Goal: Task Accomplishment & Management: Use online tool/utility

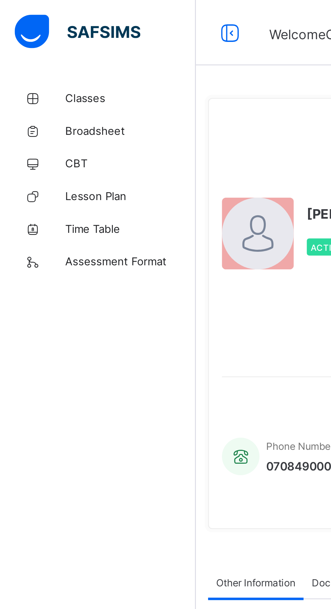
click at [38, 40] on span "Classes" at bounding box center [54, 40] width 54 height 5
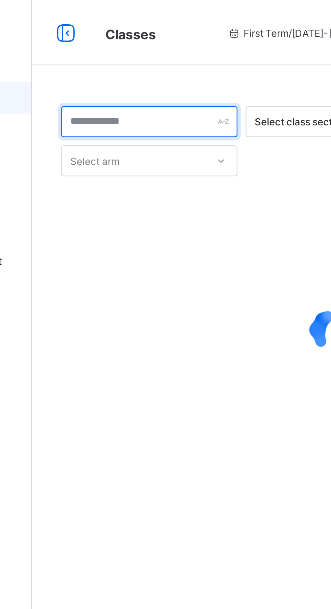
click at [141, 53] on input "text" at bounding box center [129, 50] width 73 height 13
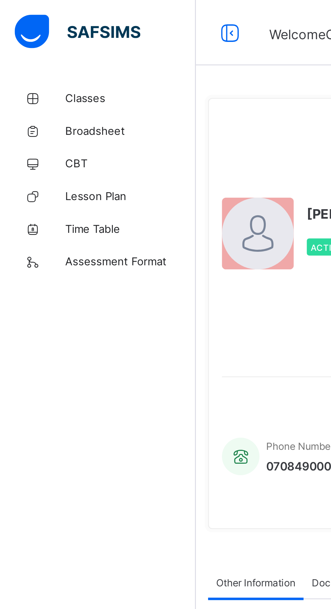
click at [37, 40] on span "Classes" at bounding box center [54, 40] width 54 height 5
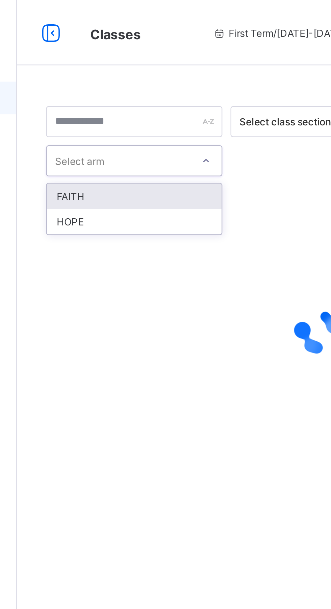
click at [119, 93] on div "HOPE" at bounding box center [130, 92] width 72 height 10
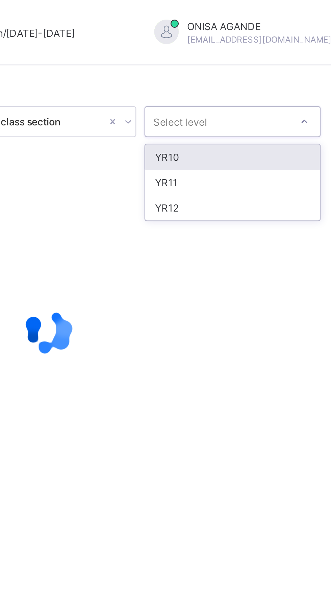
click at [261, 77] on div "YR11" at bounding box center [282, 75] width 72 height 10
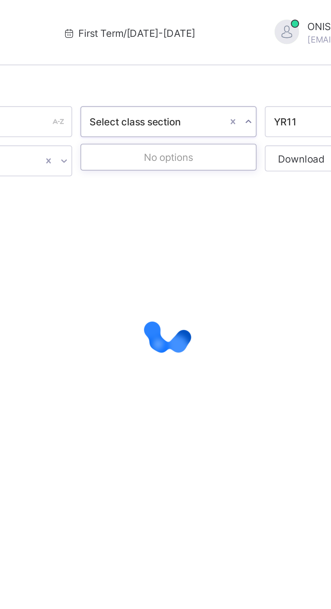
click at [212, 89] on div at bounding box center [206, 137] width 226 height 128
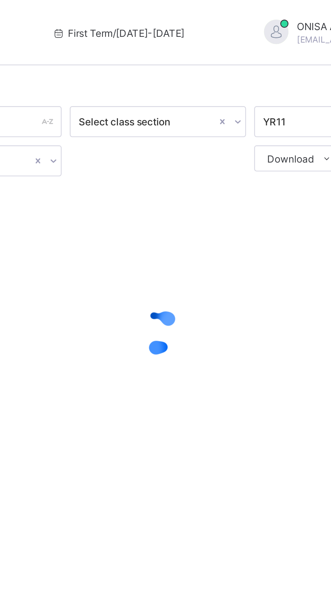
click at [195, 197] on div at bounding box center [206, 137] width 226 height 128
click at [194, 191] on div at bounding box center [206, 137] width 226 height 128
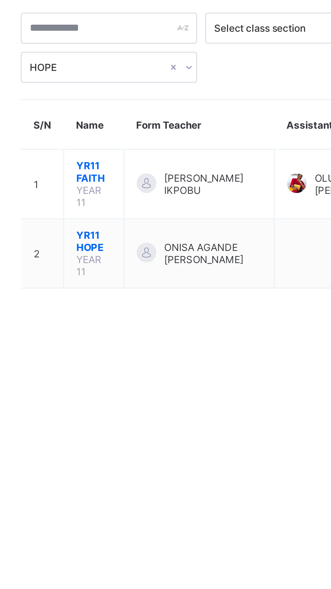
click at [126, 134] on span "YR11 HOPE" at bounding box center [123, 139] width 15 height 10
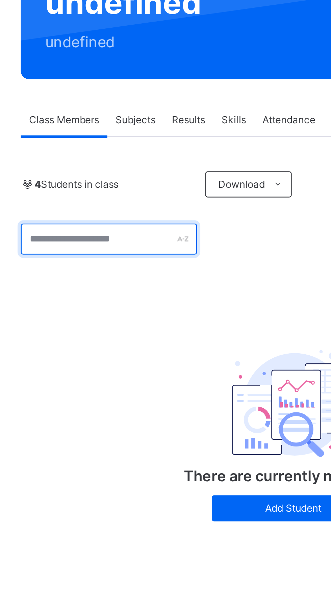
click at [134, 174] on input "text" at bounding box center [129, 175] width 73 height 13
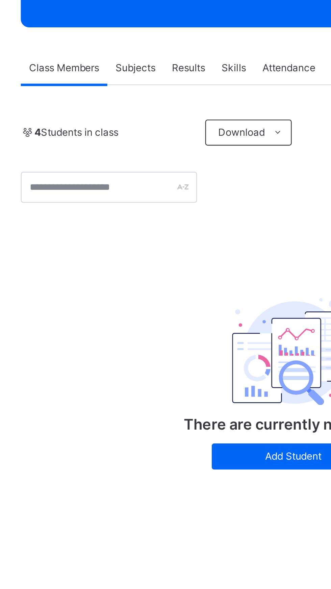
click at [140, 210] on div "There are currently no records. Add Student" at bounding box center [206, 250] width 135 height 97
click at [122, 153] on span "4 Students in class" at bounding box center [116, 152] width 35 height 6
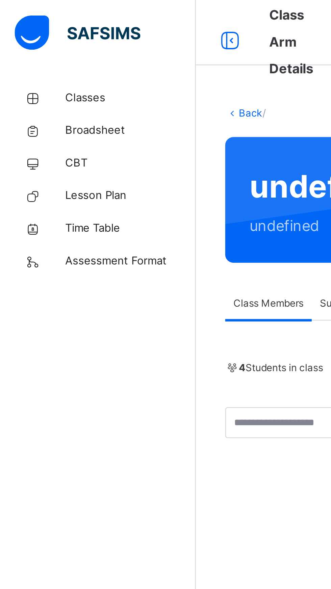
click at [38, 42] on span "Classes" at bounding box center [54, 40] width 54 height 7
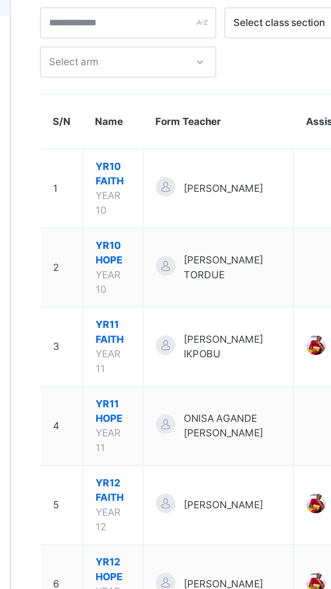
click at [152, 211] on div "ONISA AGANDE [PERSON_NAME]" at bounding box center [167, 217] width 52 height 12
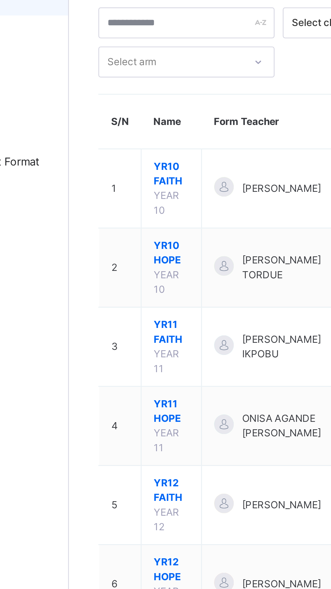
click at [126, 205] on span "YR11 HOPE" at bounding box center [123, 211] width 15 height 12
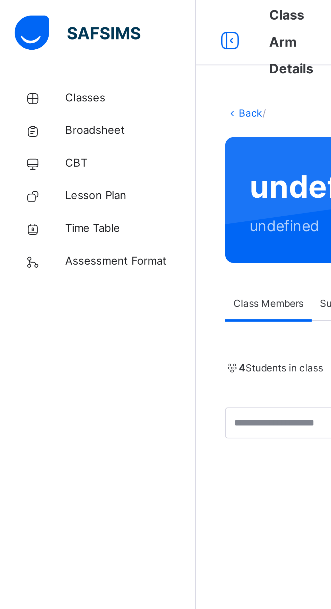
click at [41, 40] on span "Classes" at bounding box center [54, 40] width 54 height 7
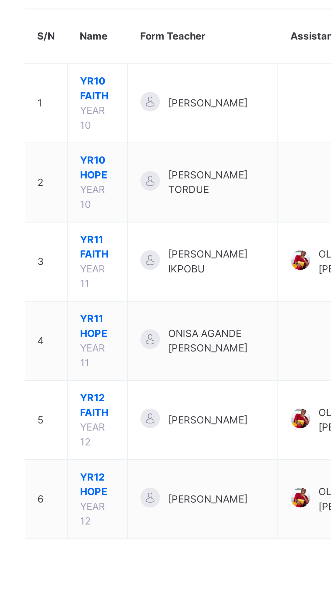
click at [122, 205] on span "YR11 HOPE" at bounding box center [123, 211] width 15 height 12
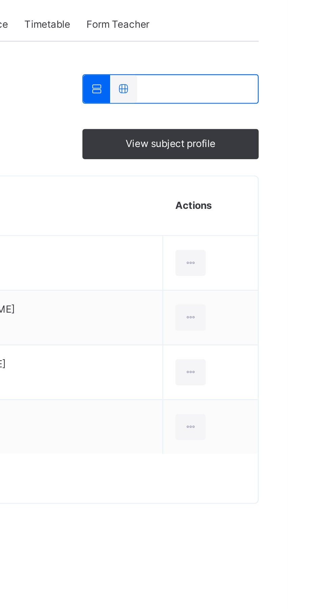
click at [296, 206] on div "View subject profile" at bounding box center [282, 202] width 73 height 13
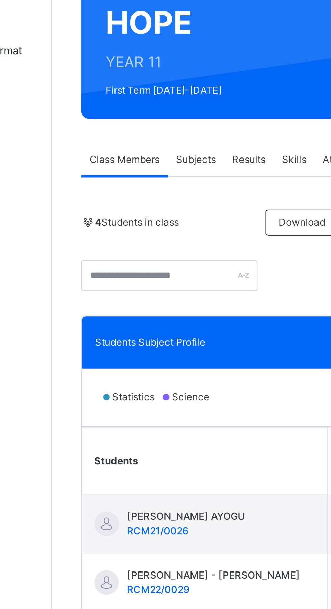
click at [112, 152] on span "Class Members" at bounding box center [111, 153] width 29 height 6
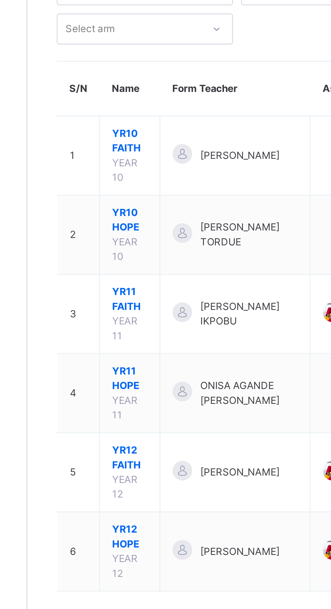
click at [127, 205] on span "YR11 HOPE" at bounding box center [123, 211] width 15 height 12
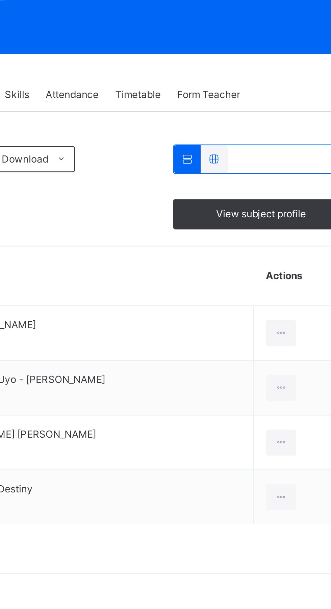
click at [260, 178] on div at bounding box center [263, 179] width 11 height 11
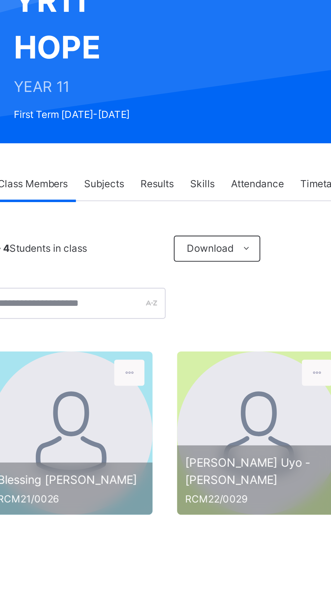
click at [137, 155] on span "Subjects" at bounding box center [141, 153] width 17 height 6
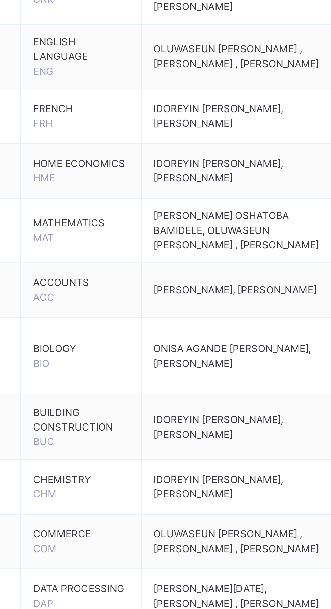
click at [140, 475] on span "BIOLOGY" at bounding box center [144, 472] width 40 height 6
click at [206, 474] on span "ONISA AGANDE [PERSON_NAME], [PERSON_NAME]" at bounding box center [206, 475] width 65 height 11
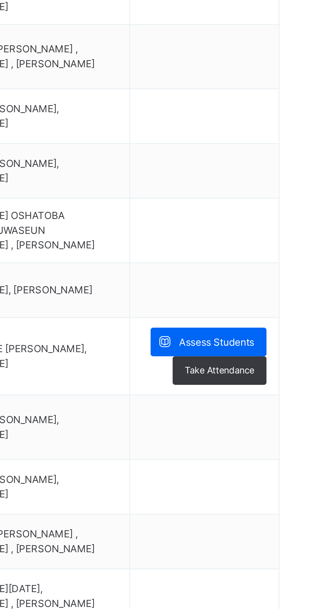
click at [292, 484] on span "Take Attendance" at bounding box center [294, 482] width 29 height 6
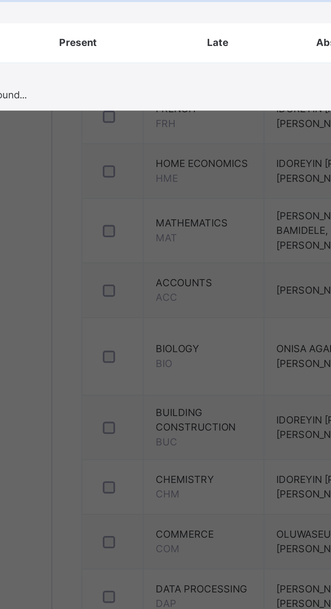
click at [97, 328] on input "search" at bounding box center [165, 321] width 291 height 13
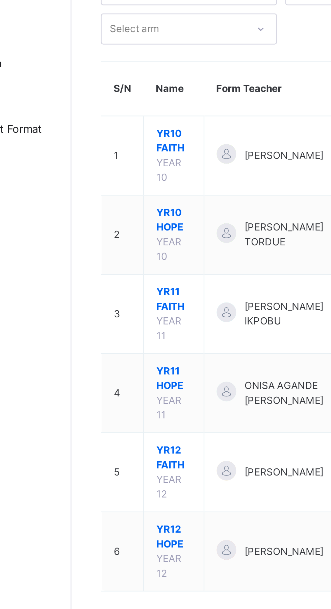
click at [120, 205] on span "YR11 HOPE" at bounding box center [123, 211] width 15 height 12
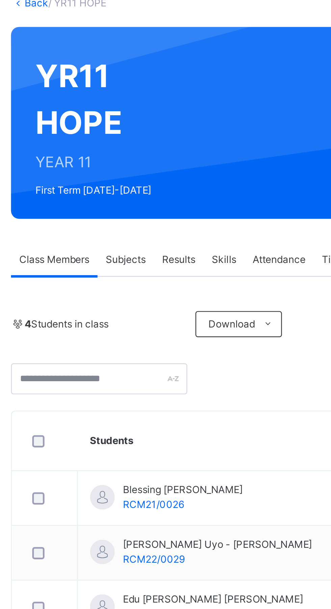
click at [168, 151] on span "Results" at bounding box center [163, 153] width 14 height 6
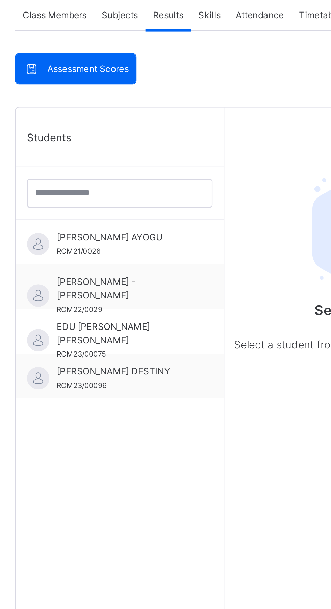
click at [130, 178] on span "Assessment Scores" at bounding box center [126, 177] width 37 height 6
click at [140, 213] on div "Students" at bounding box center [141, 208] width 94 height 27
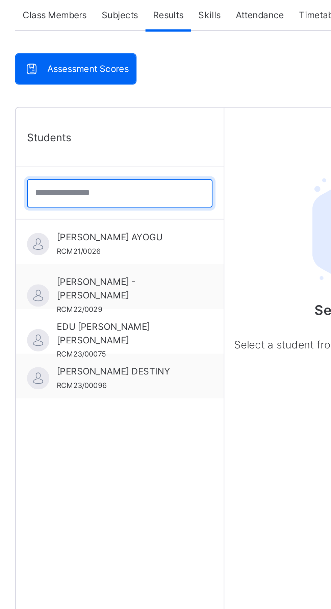
click at [129, 235] on input "search" at bounding box center [141, 233] width 84 height 13
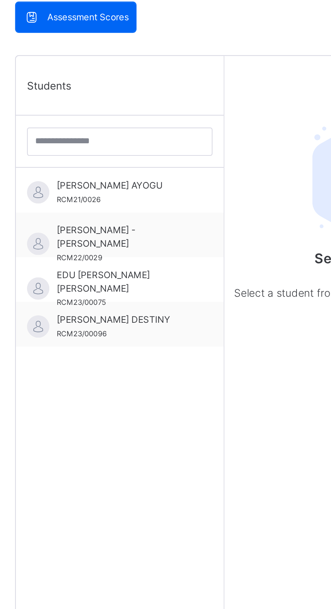
click at [130, 256] on span "[PERSON_NAME] AYOGU" at bounding box center [142, 254] width 61 height 6
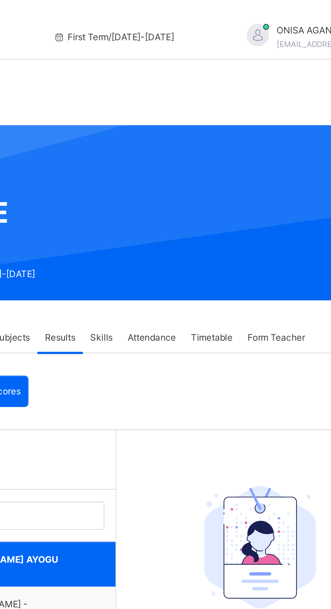
click at [195, 152] on span "Attendance" at bounding box center [204, 153] width 22 height 6
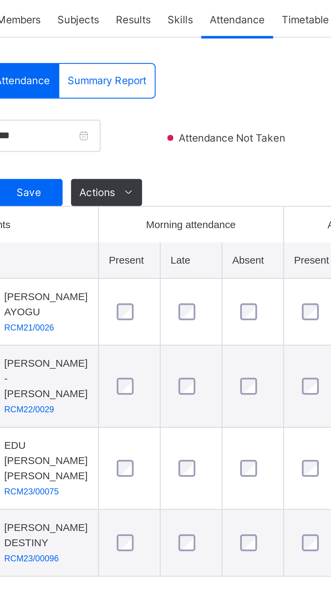
click at [185, 265] on td at bounding box center [185, 270] width 25 height 27
click at [143, 248] on th at bounding box center [121, 249] width 55 height 15
click at [188, 281] on td at bounding box center [185, 270] width 25 height 27
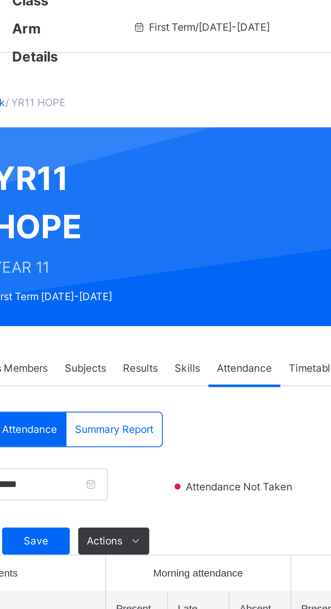
click at [176, 156] on div "Skills" at bounding box center [181, 153] width 17 height 14
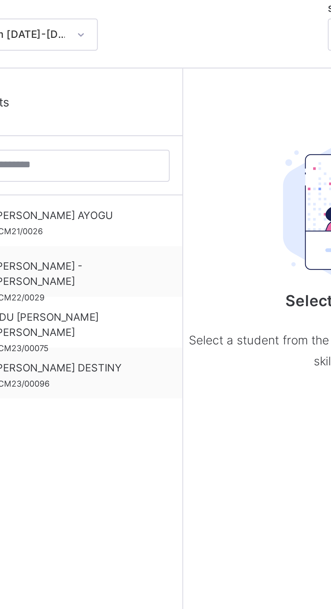
click at [155, 252] on span "[PERSON_NAME] AYOGU" at bounding box center [142, 252] width 61 height 6
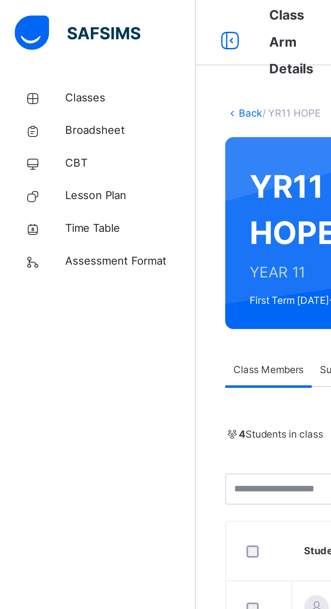
click at [32, 80] on span "Lesson Plan" at bounding box center [54, 81] width 54 height 7
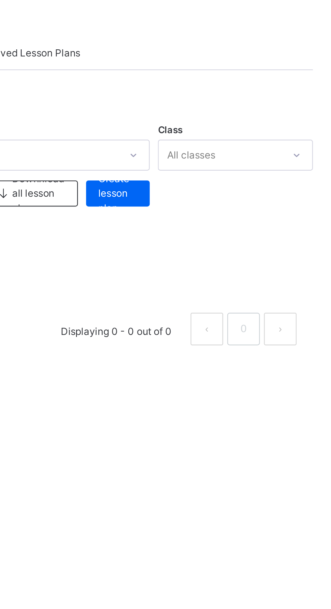
click at [238, 111] on span "Create lesson plan" at bounding box center [238, 109] width 16 height 18
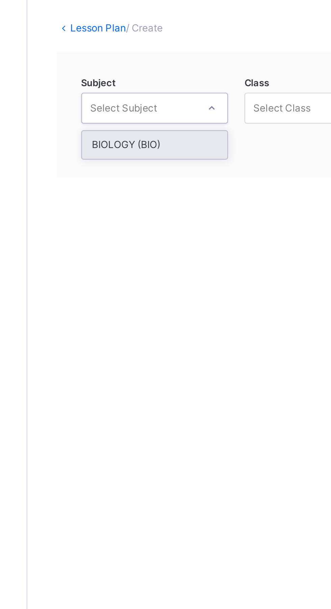
click at [113, 111] on div "BIOLOGY (BIO)" at bounding box center [134, 109] width 60 height 11
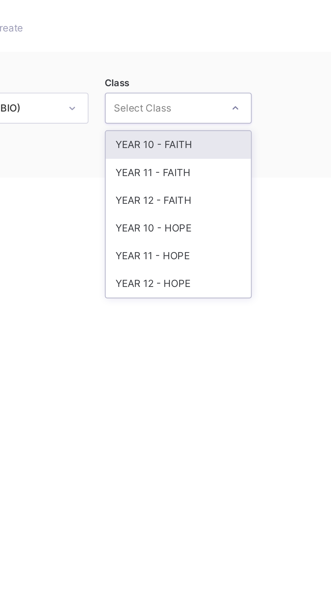
click at [185, 110] on div "YEAR 10 - FAITH" at bounding box center [201, 109] width 60 height 11
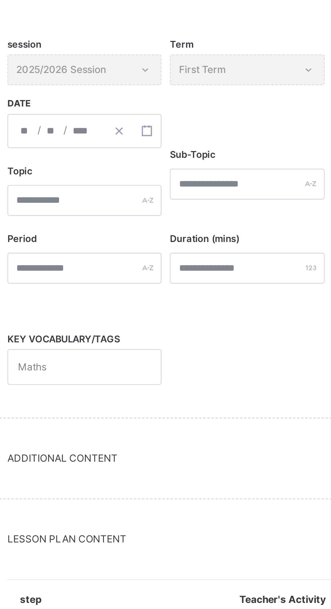
click at [141, 161] on div "session 2025/2026 Session" at bounding box center [139, 160] width 64 height 13
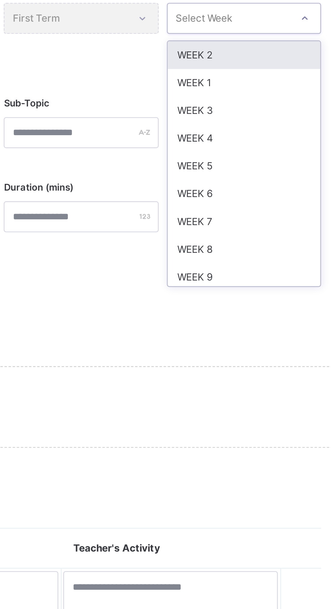
click at [246, 188] on div "WEEK 1" at bounding box center [273, 187] width 63 height 11
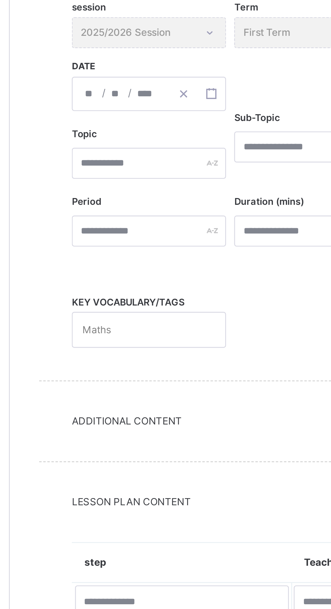
click at [115, 187] on div "/ /" at bounding box center [139, 186] width 64 height 14
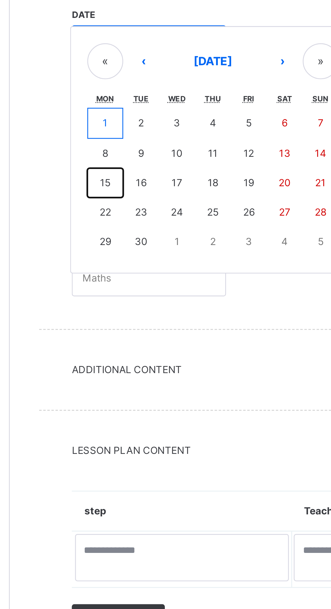
click at [117, 248] on button "15" at bounding box center [120, 244] width 15 height 12
type input "**********"
type input "*"
type input "**"
type input "****"
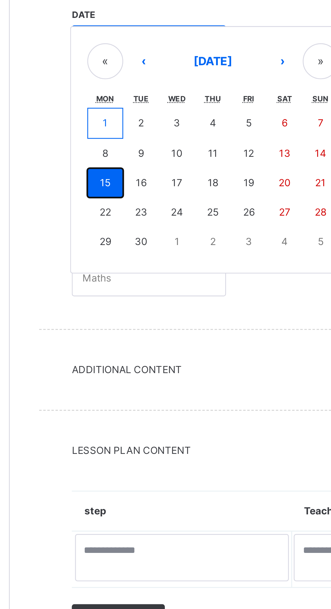
click at [116, 246] on button "15" at bounding box center [120, 244] width 15 height 12
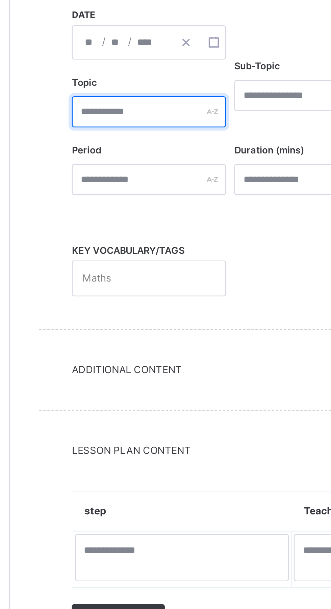
click at [121, 215] on input "text" at bounding box center [139, 214] width 64 height 13
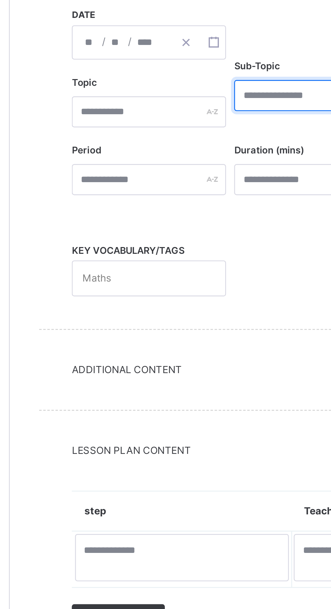
click at [186, 207] on input "text" at bounding box center [206, 207] width 64 height 13
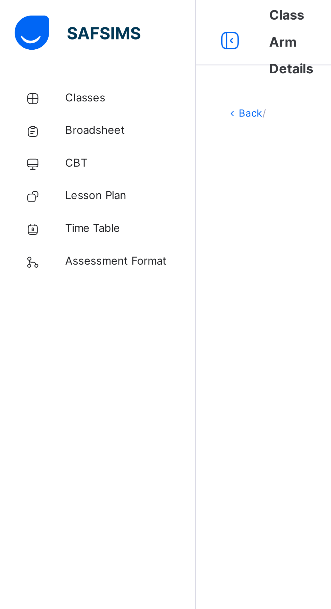
click at [46, 94] on span "Time Table" at bounding box center [54, 94] width 54 height 7
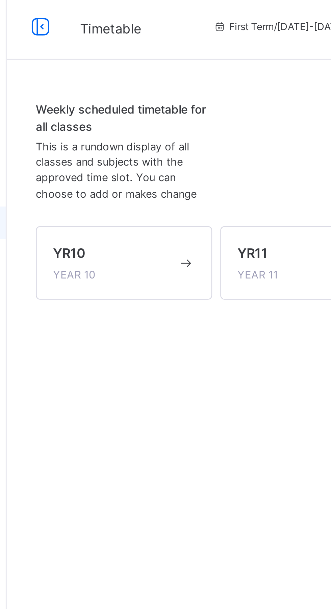
click at [113, 113] on div "YR10 YEAR 10" at bounding box center [125, 111] width 51 height 16
